Goal: Task Accomplishment & Management: Manage account settings

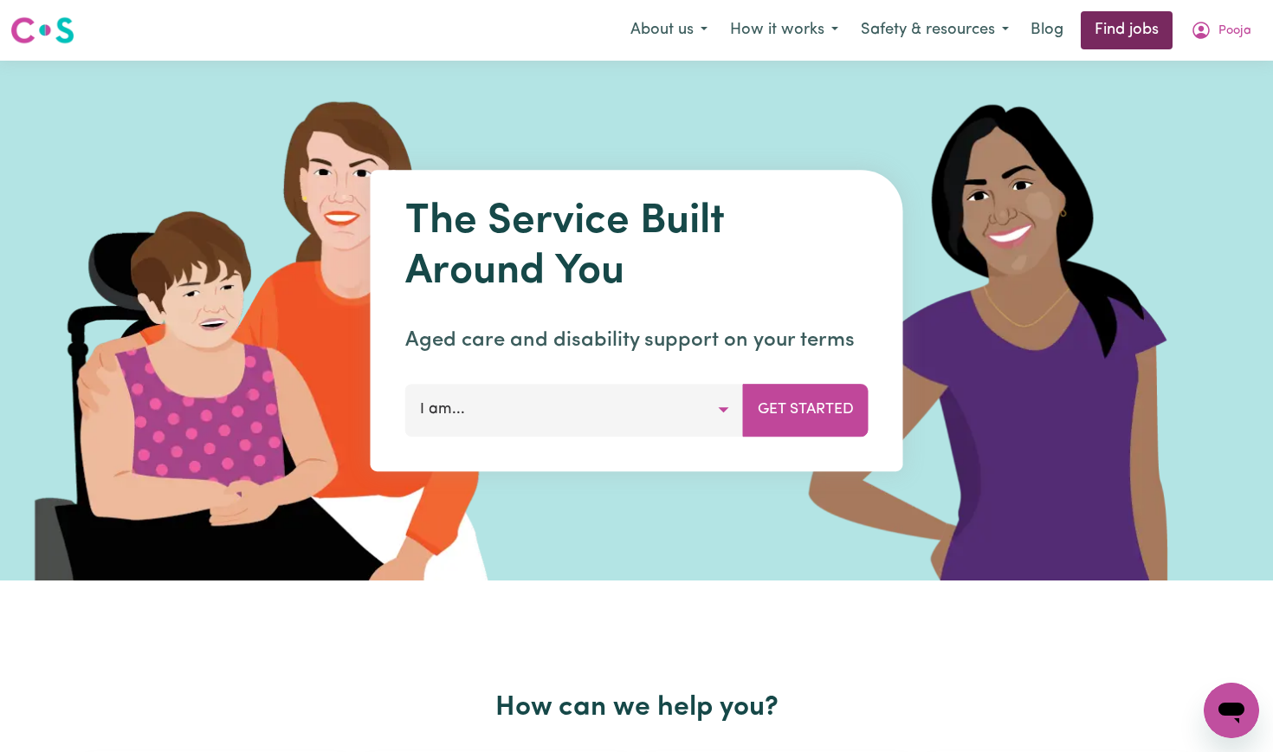
click at [1155, 29] on link "Find jobs" at bounding box center [1127, 30] width 92 height 38
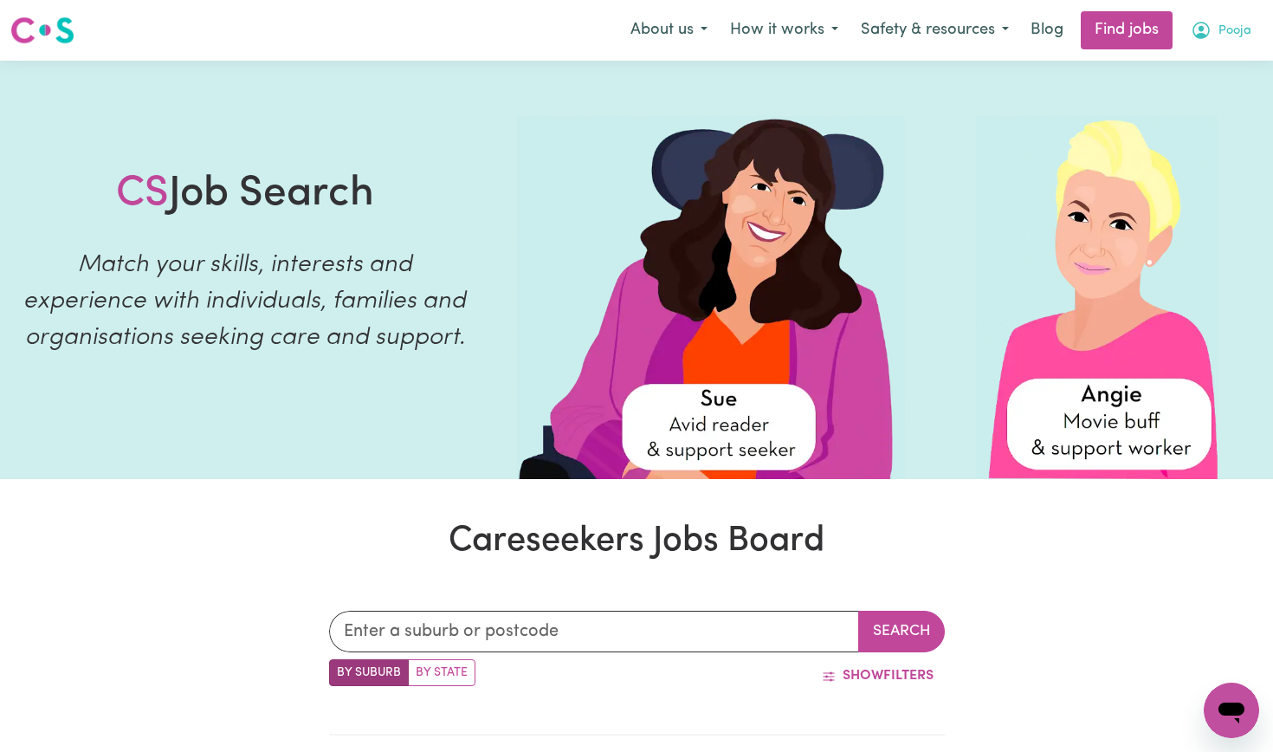
click at [1206, 29] on icon "My Account" at bounding box center [1201, 30] width 21 height 21
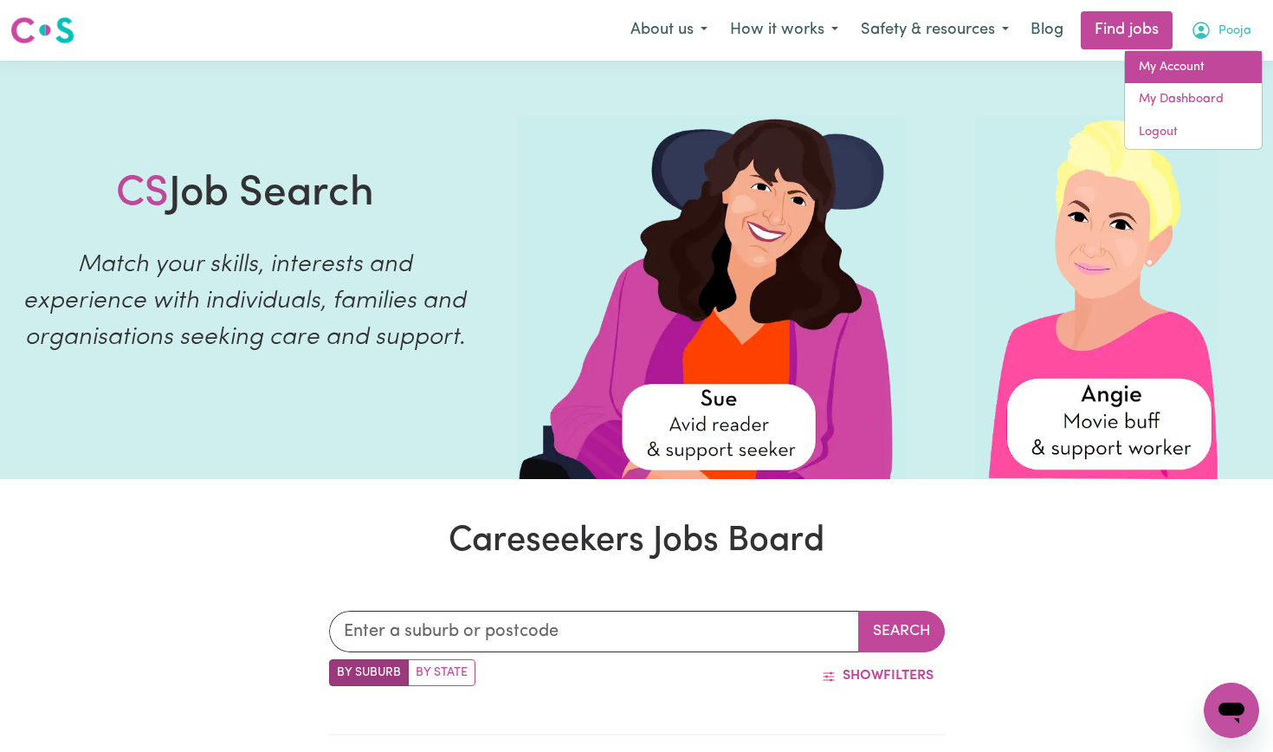
click at [1197, 69] on link "My Account" at bounding box center [1193, 67] width 137 height 33
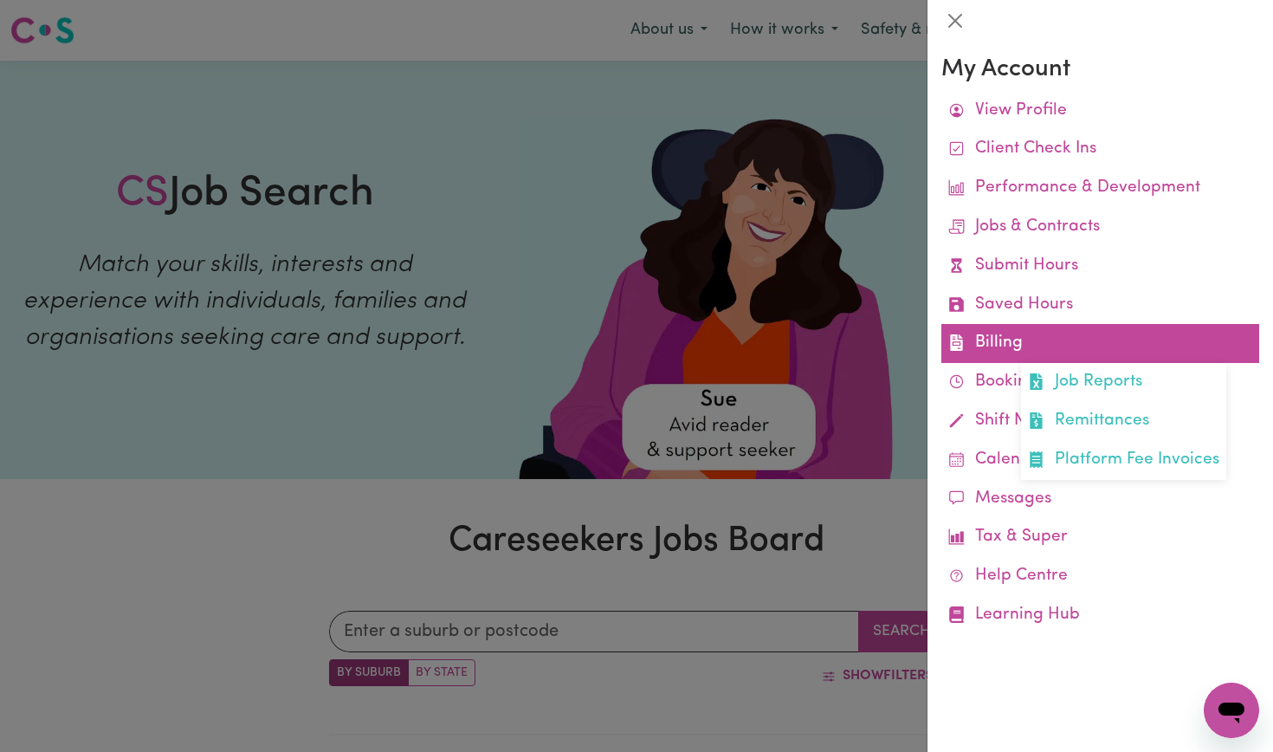
click at [1080, 340] on link "Billing Job Reports Remittances Platform Fee Invoices" at bounding box center [1100, 343] width 318 height 39
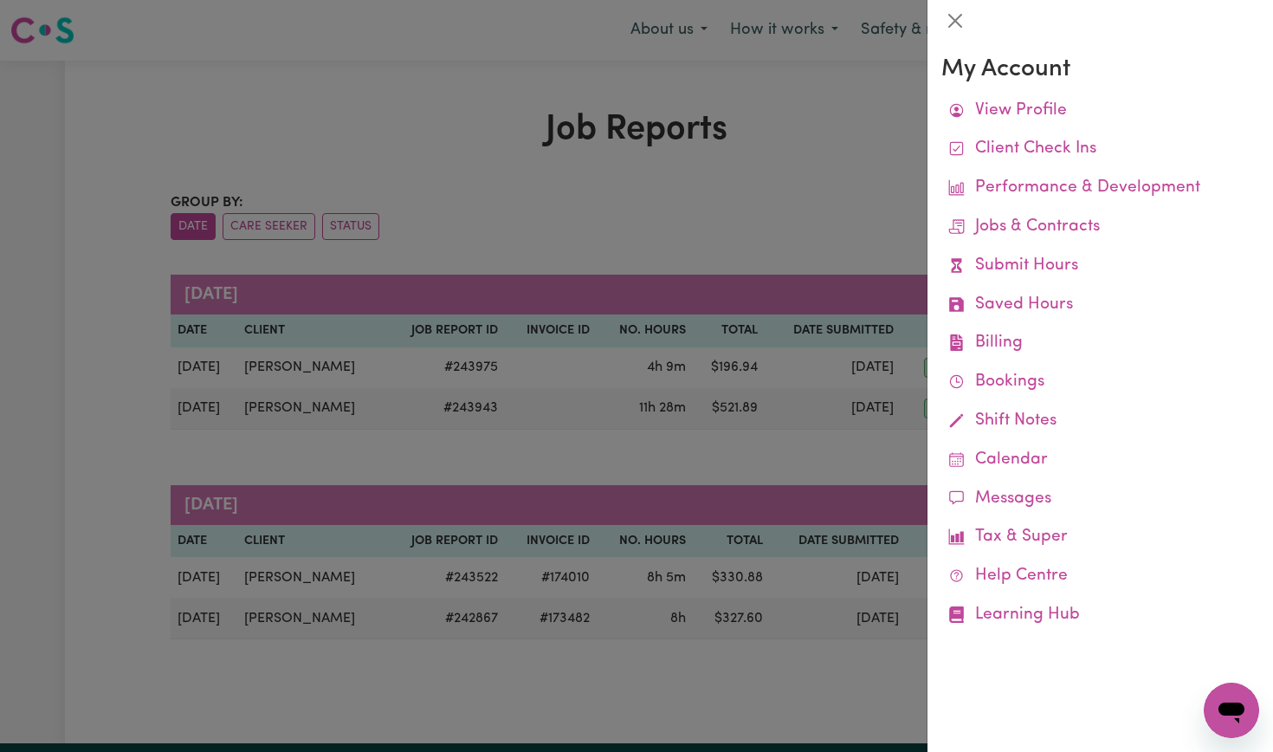
click at [742, 201] on div at bounding box center [636, 376] width 1273 height 752
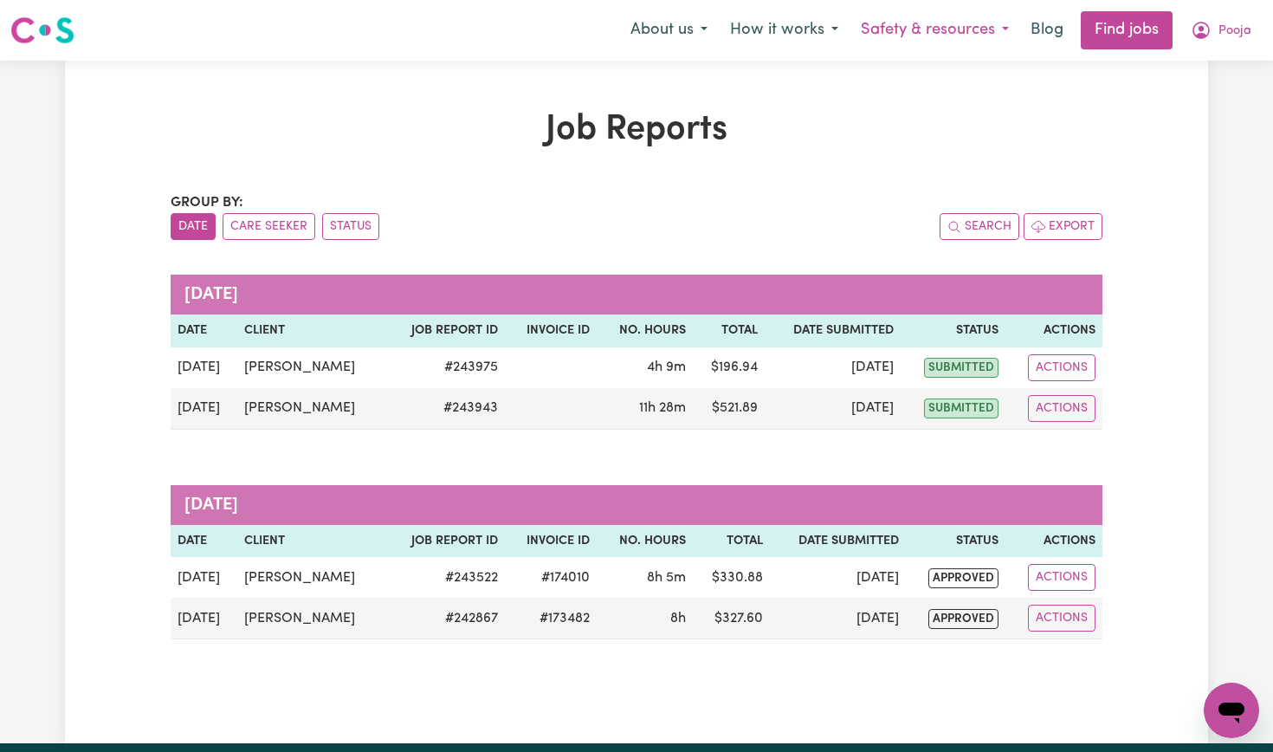
click at [1205, 33] on icon "My Account" at bounding box center [1201, 30] width 21 height 21
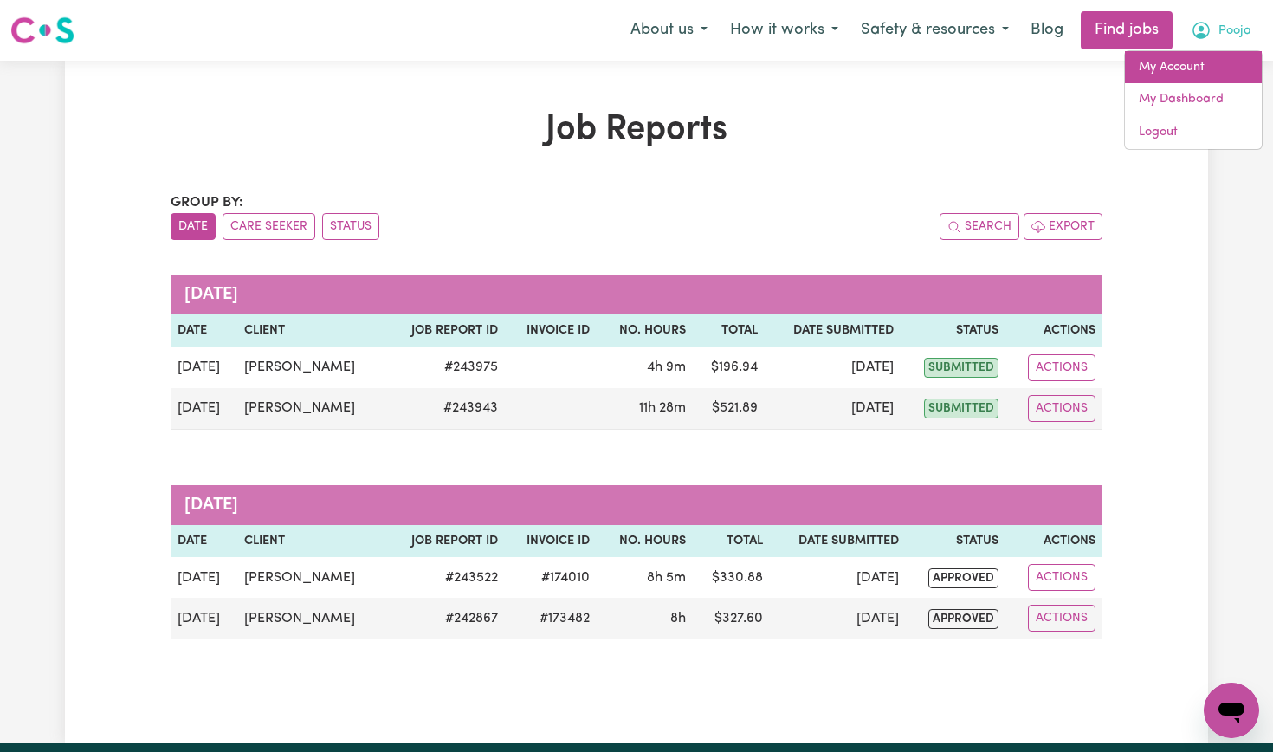
click at [1192, 64] on link "My Account" at bounding box center [1193, 67] width 137 height 33
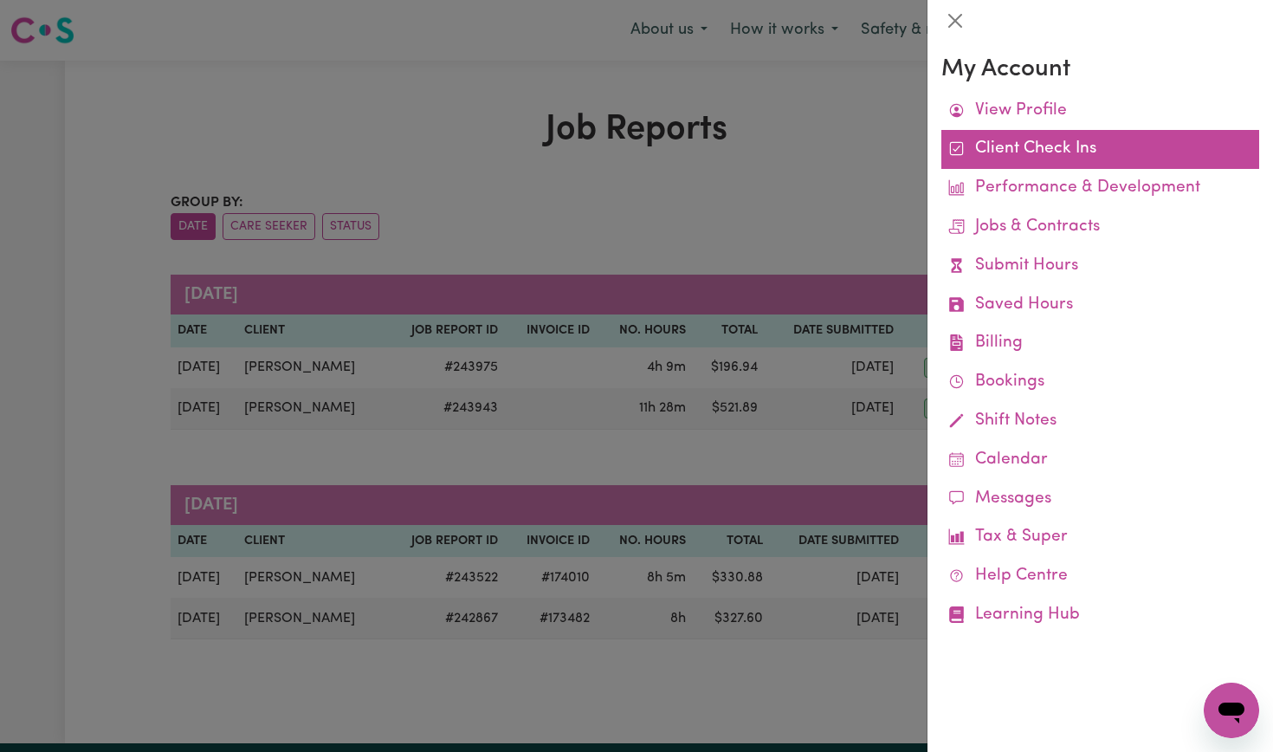
click at [990, 153] on link "Client Check Ins" at bounding box center [1100, 149] width 318 height 39
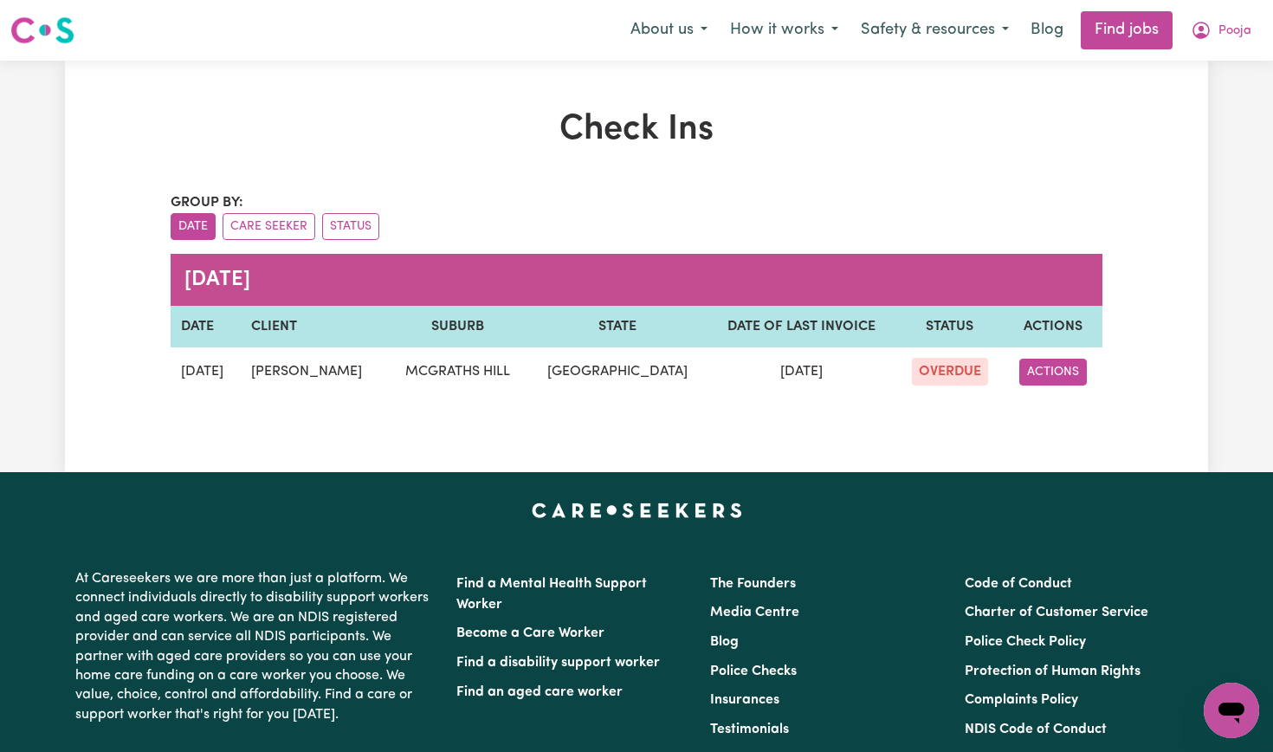
click at [1042, 377] on button "ACTIONS" at bounding box center [1053, 372] width 68 height 27
click at [935, 414] on div "Check Ins Group by: Date Care Seeker Status [DATE] DATE CLIENT SUBURB STATE DAT…" at bounding box center [636, 266] width 953 height 314
click at [1217, 23] on button "Pooja" at bounding box center [1221, 30] width 83 height 36
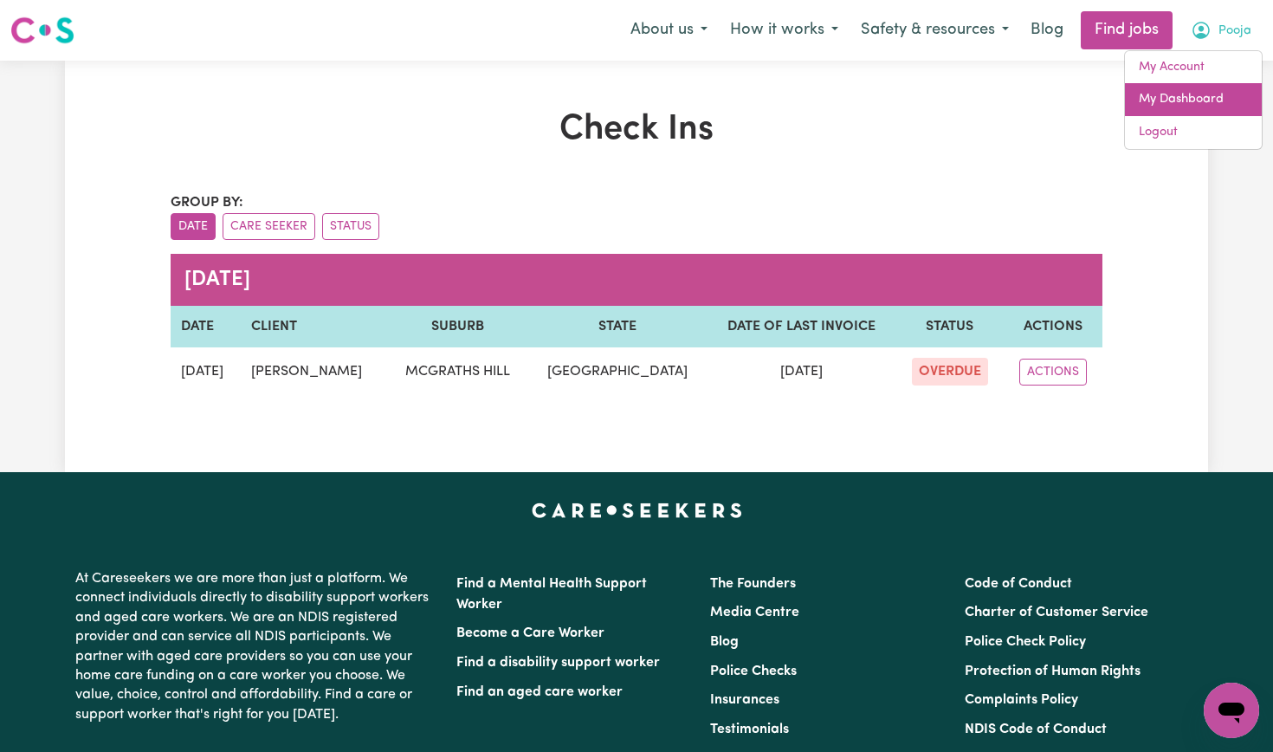
click at [1193, 97] on link "My Dashboard" at bounding box center [1193, 99] width 137 height 33
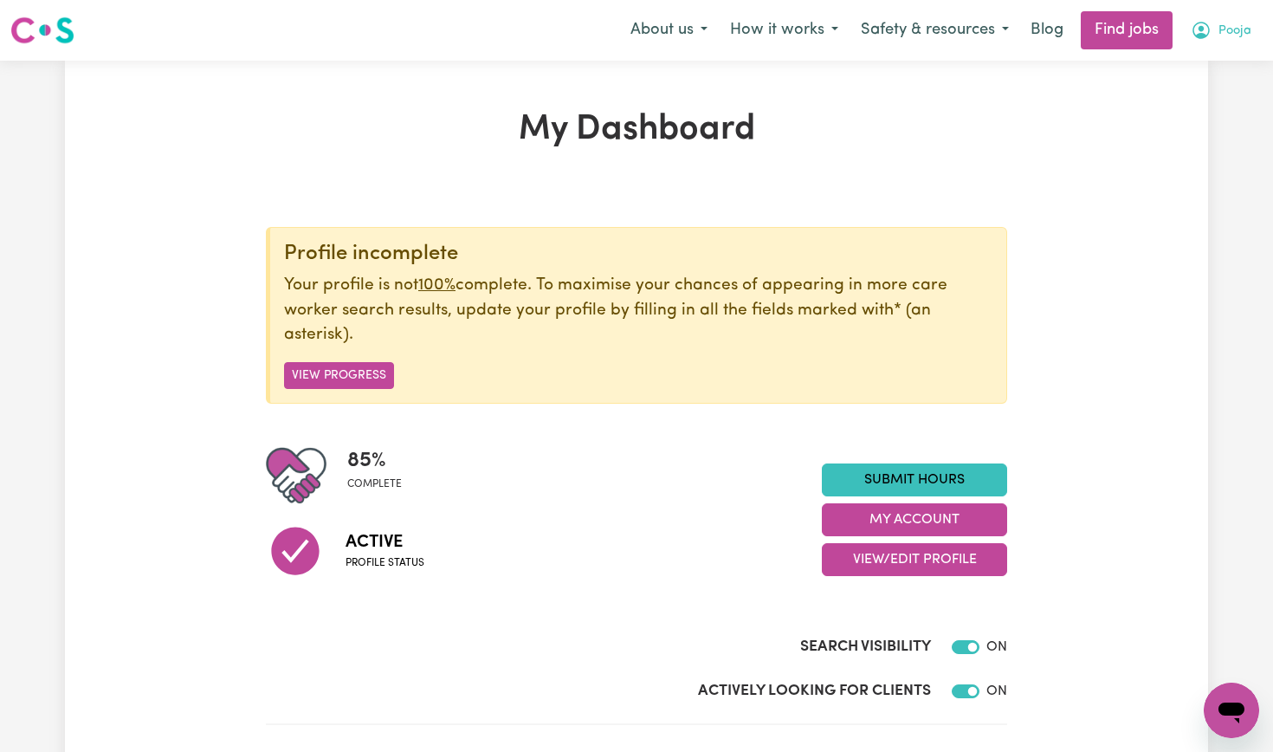
click at [1206, 29] on icon "My Account" at bounding box center [1201, 30] width 21 height 21
click at [1186, 66] on link "My Account" at bounding box center [1193, 67] width 137 height 33
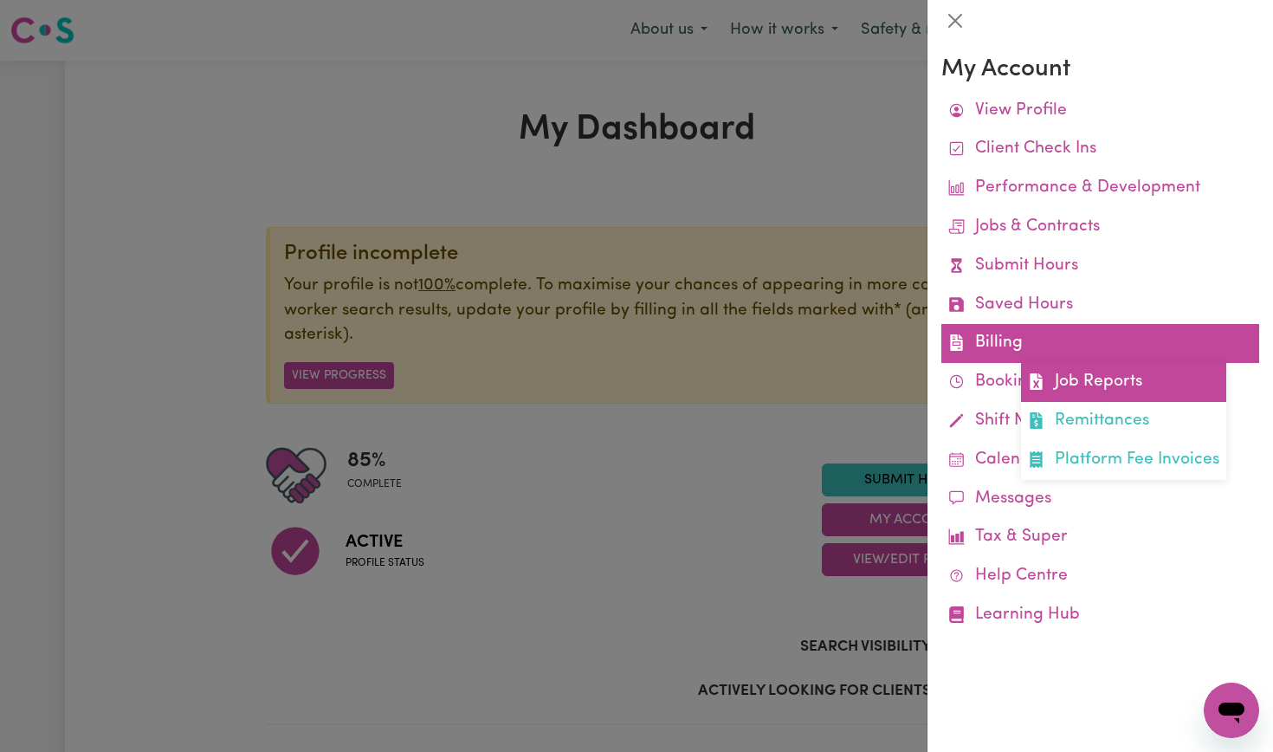
click at [1060, 376] on link "Job Reports" at bounding box center [1123, 382] width 205 height 39
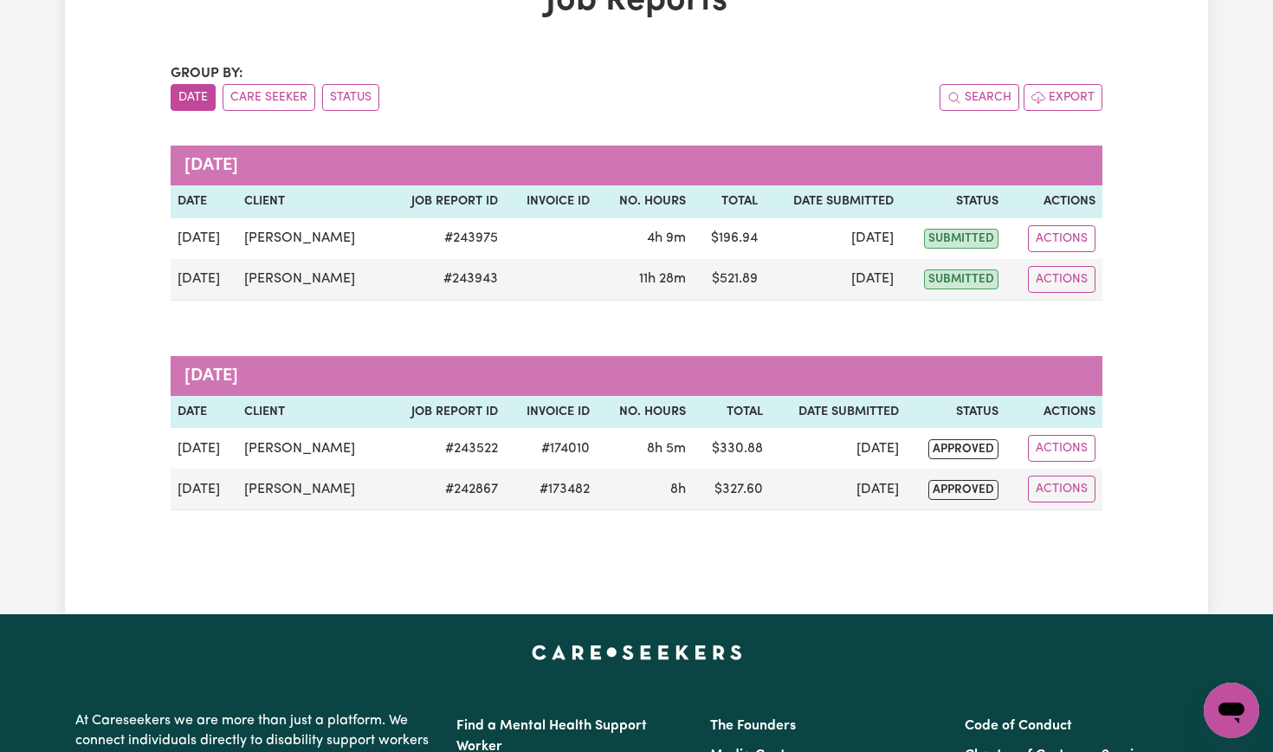
scroll to position [134, 0]
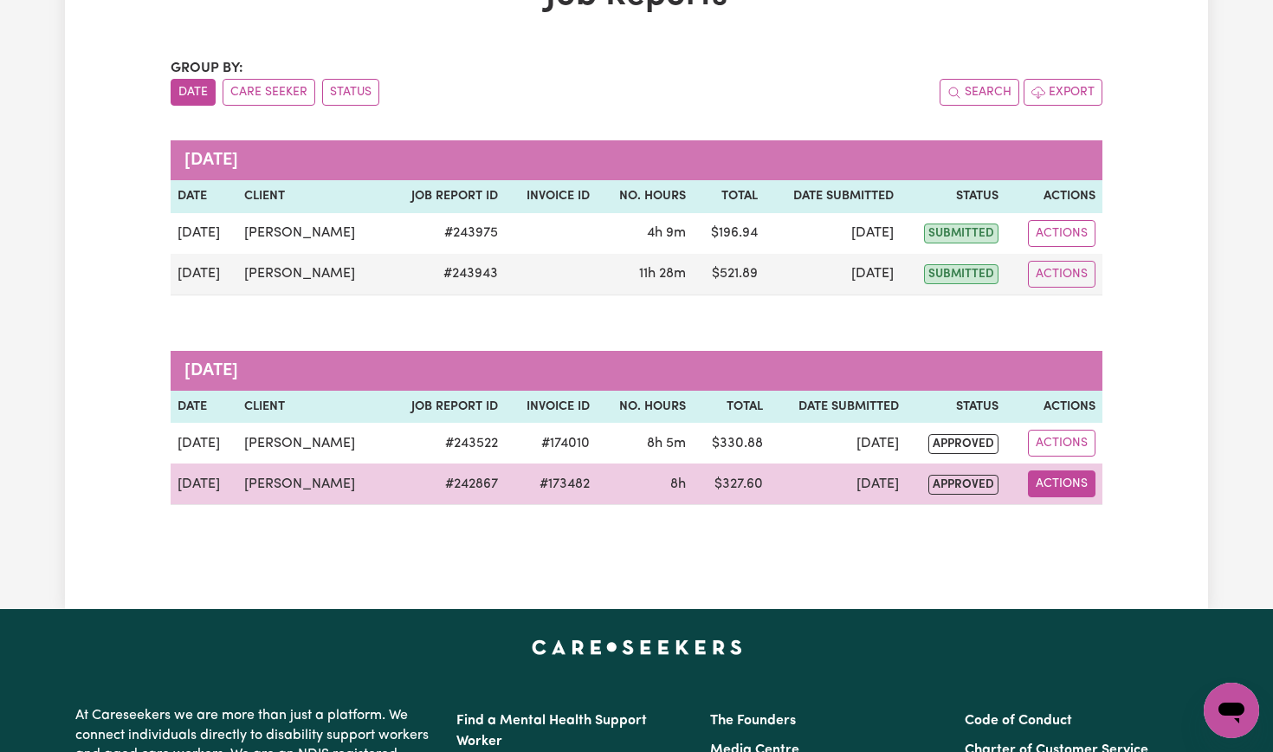
click at [1052, 488] on button "Actions" at bounding box center [1062, 483] width 68 height 27
click at [1053, 514] on span "View job report 242867" at bounding box center [1053, 524] width 14 height 21
select select "pm"
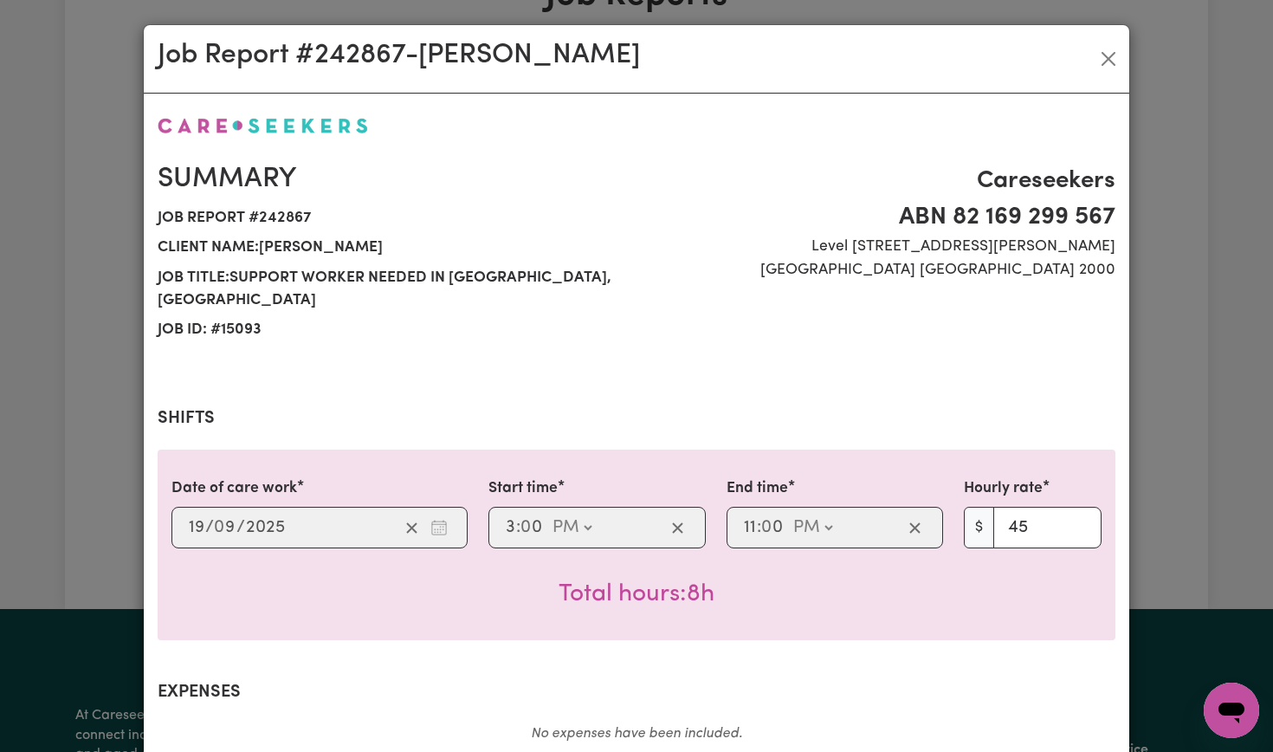
select select "45-Weekday"
click at [1108, 57] on button "Close" at bounding box center [1109, 59] width 28 height 28
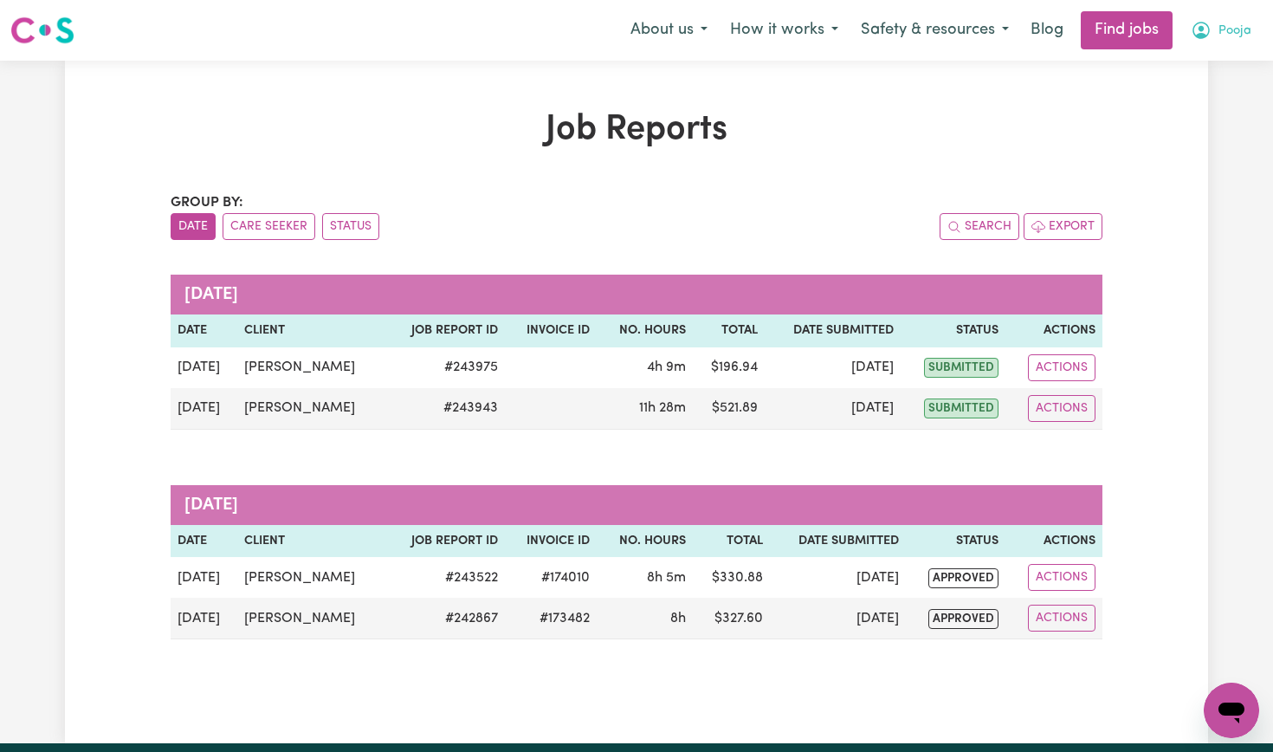
click at [1199, 27] on icon "My Account" at bounding box center [1201, 30] width 21 height 21
click at [1182, 66] on link "My Account" at bounding box center [1193, 67] width 137 height 33
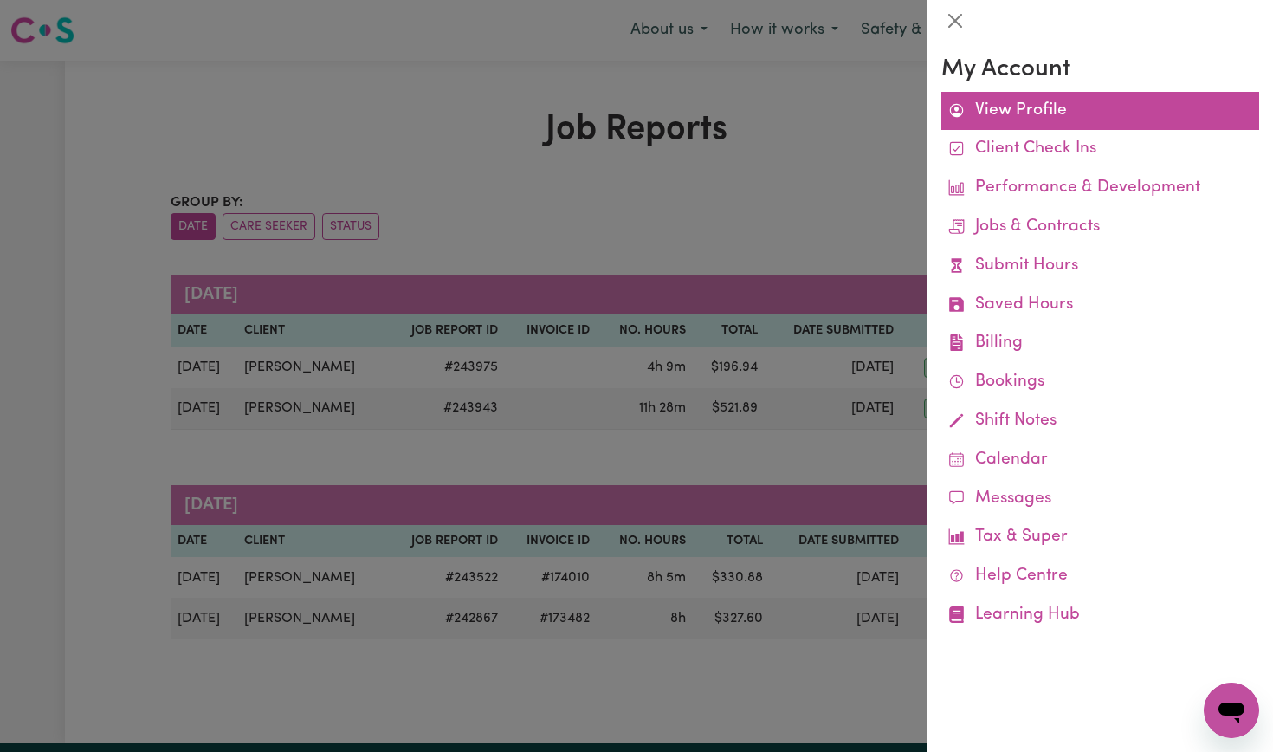
click at [986, 104] on link "View Profile" at bounding box center [1100, 111] width 318 height 39
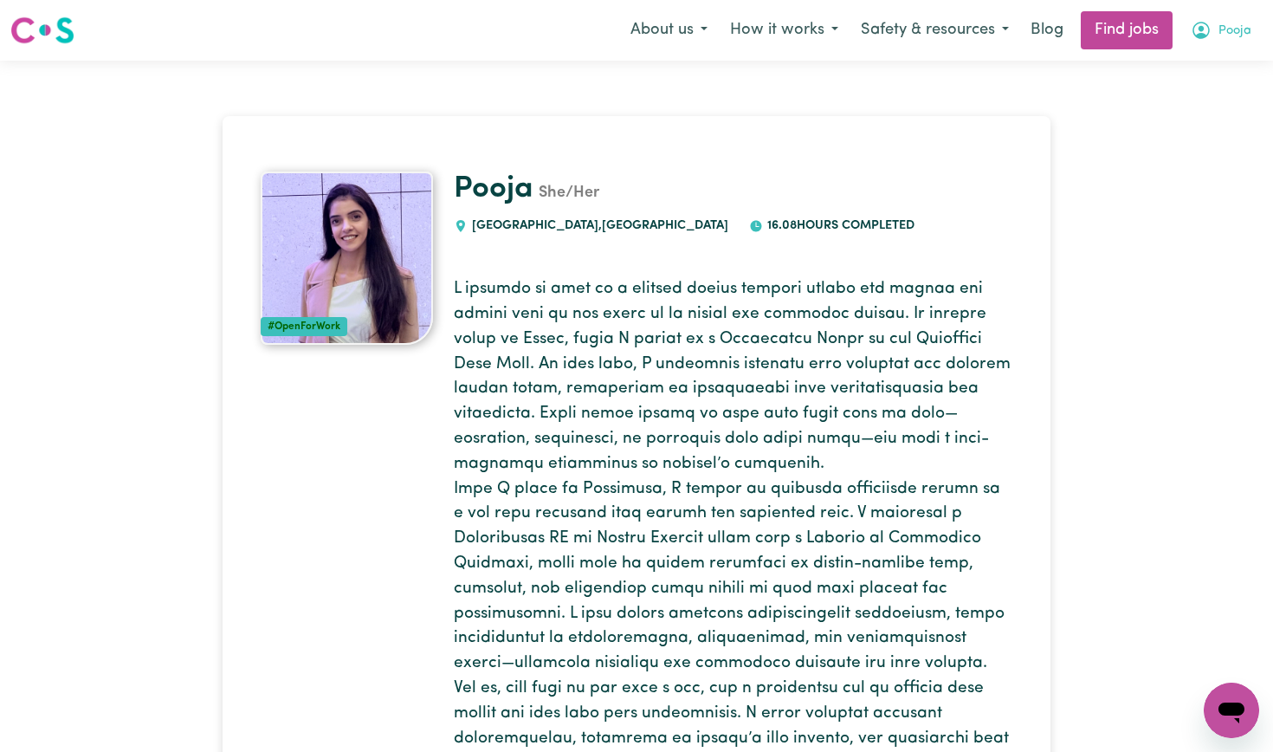
click at [1200, 29] on icon "My Account" at bounding box center [1201, 29] width 5 height 6
click at [1174, 99] on link "My Dashboard" at bounding box center [1193, 99] width 137 height 33
